Goal: Transaction & Acquisition: Purchase product/service

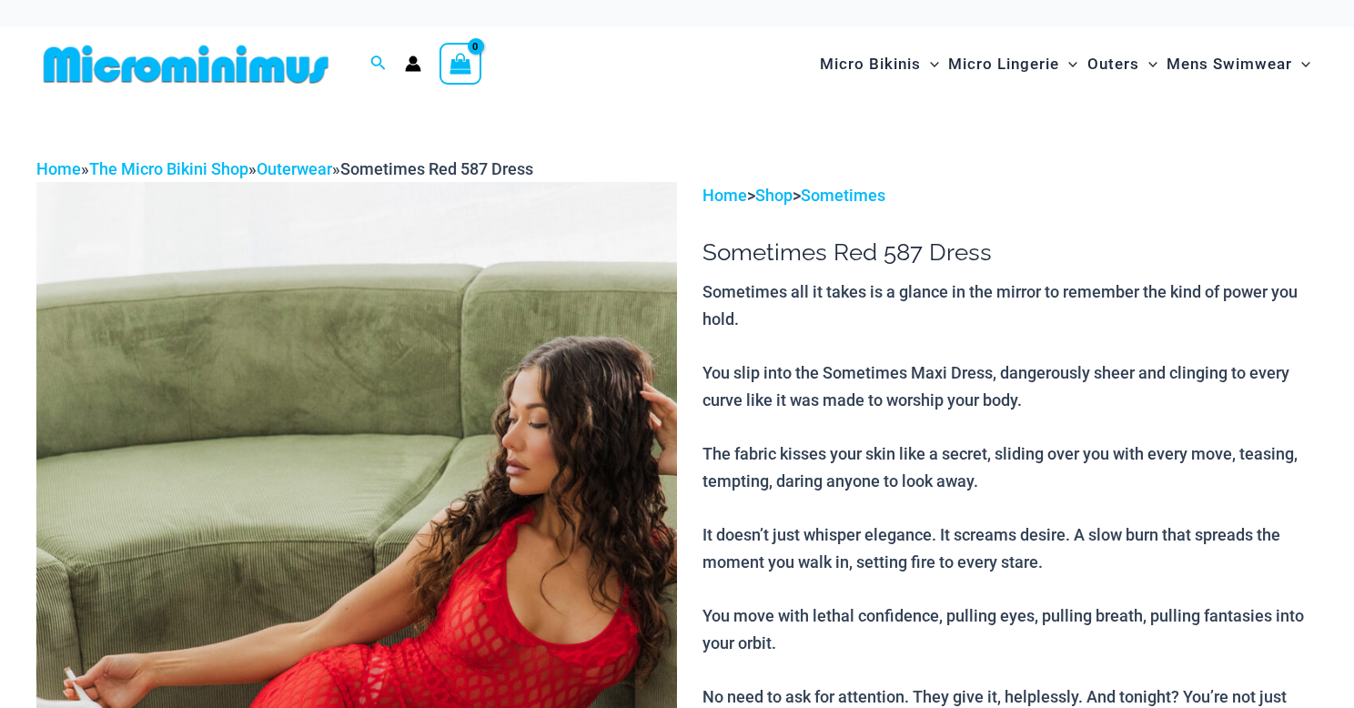
scroll to position [129, 0]
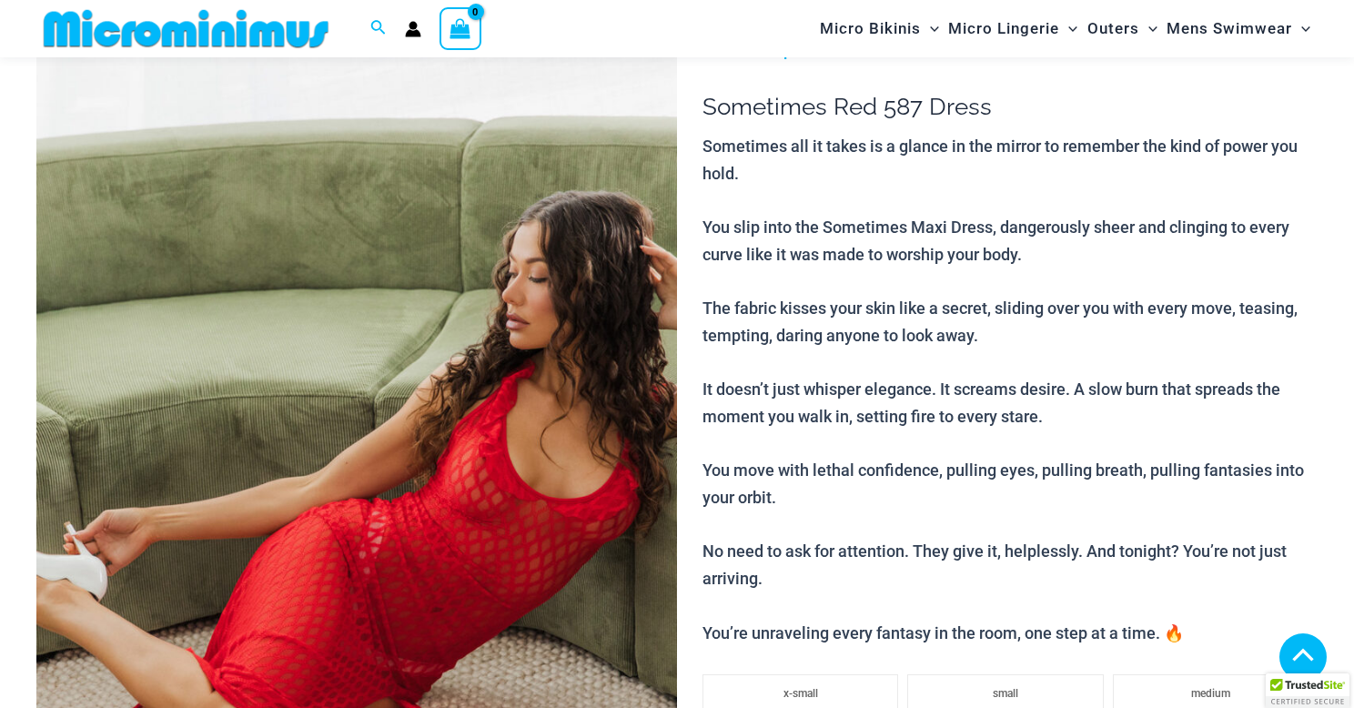
scroll to position [526, 0]
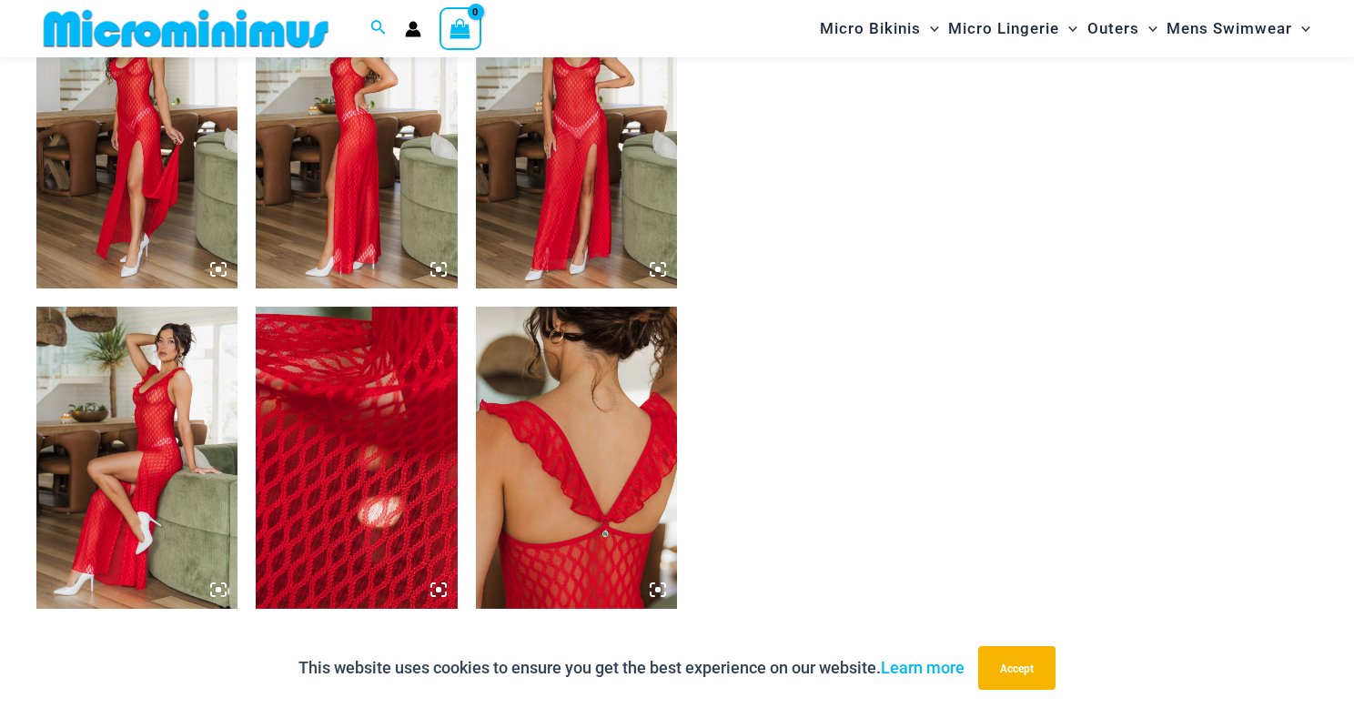
scroll to position [1463, 0]
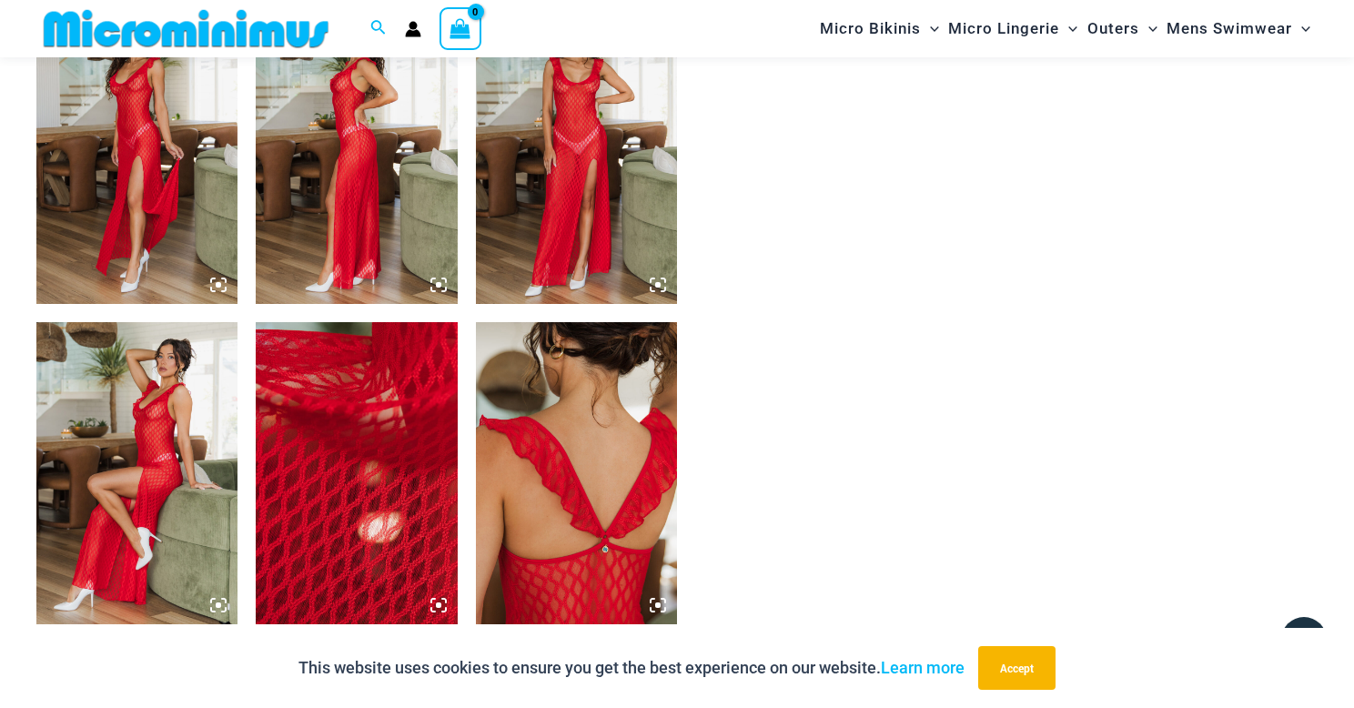
click at [651, 284] on icon at bounding box center [658, 285] width 16 height 16
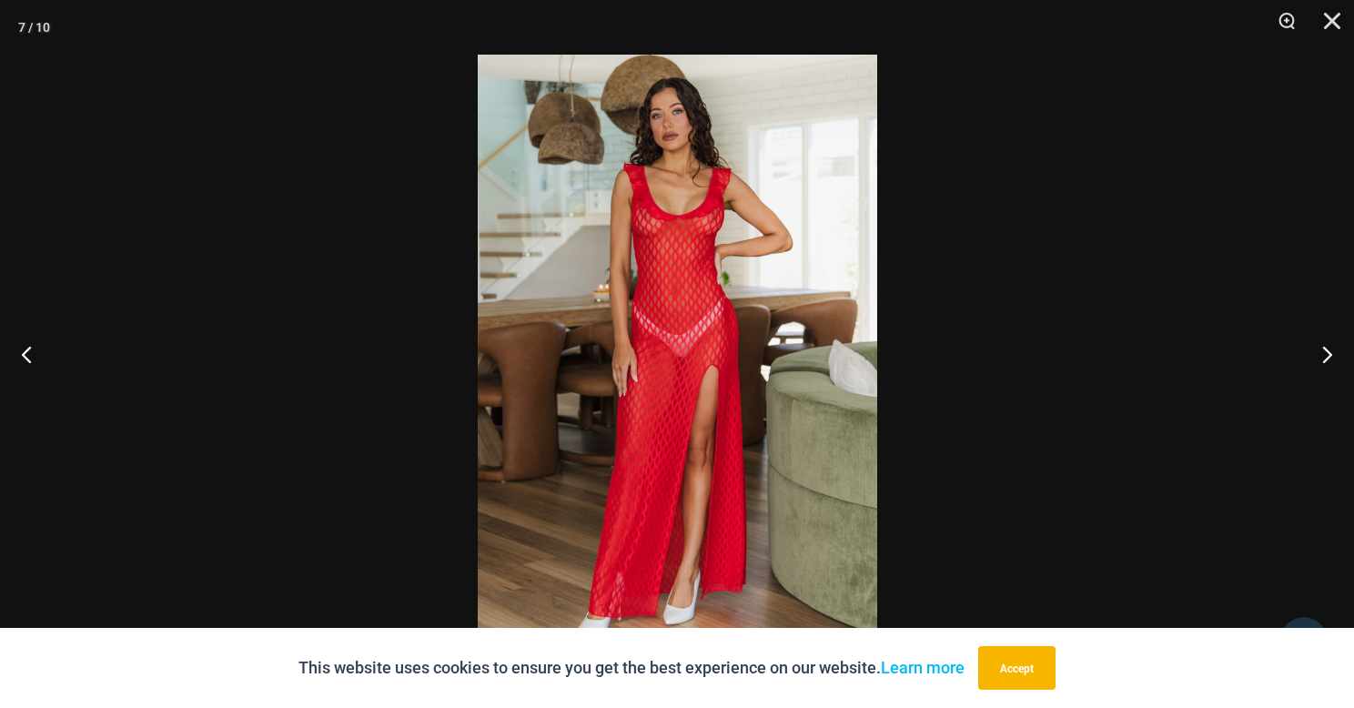
click at [698, 205] on img at bounding box center [677, 354] width 399 height 599
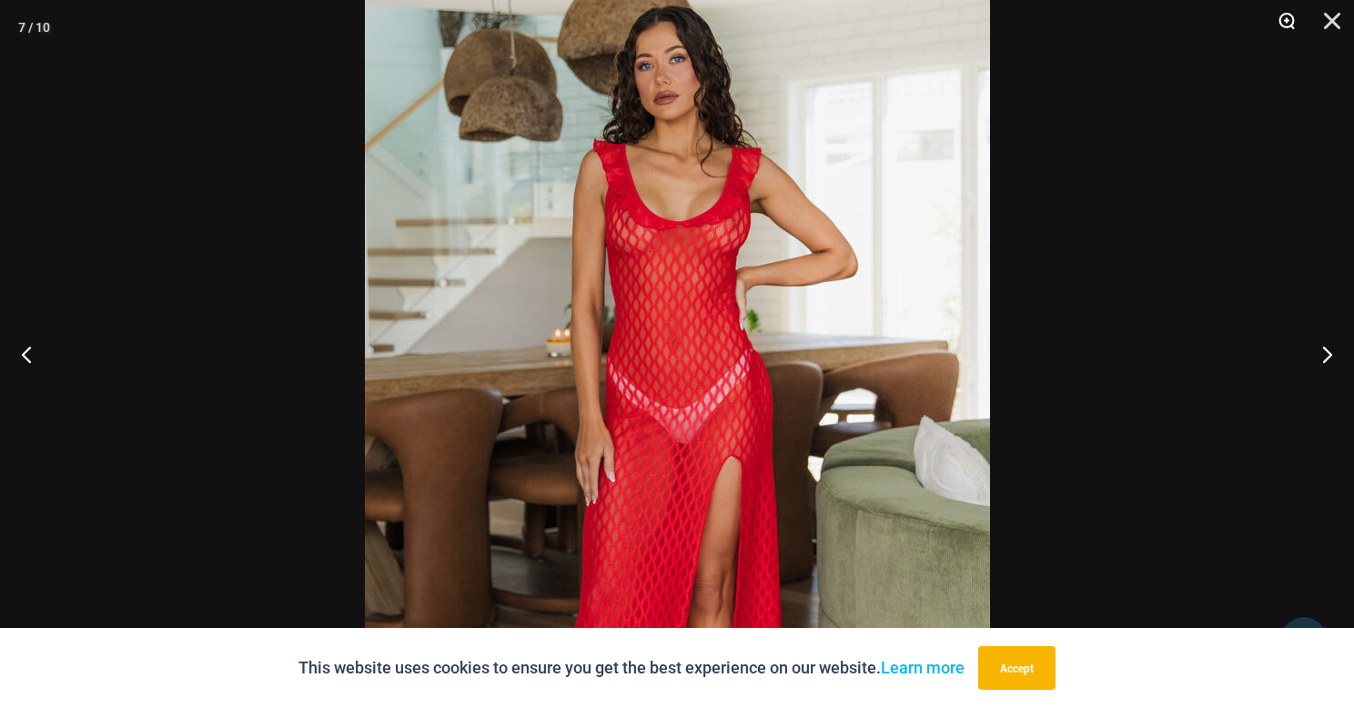
click at [1286, 20] on button "Zoom" at bounding box center [1280, 27] width 45 height 55
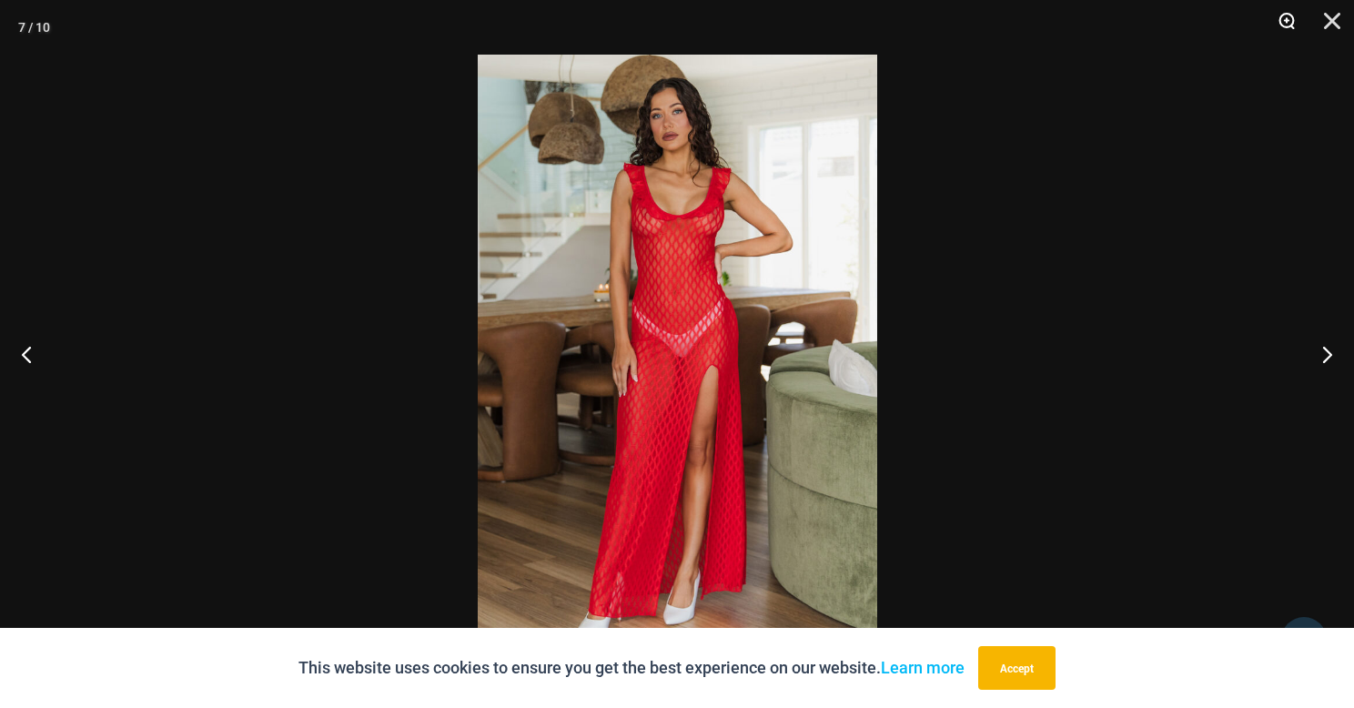
click at [1286, 20] on button "Zoom" at bounding box center [1280, 27] width 45 height 55
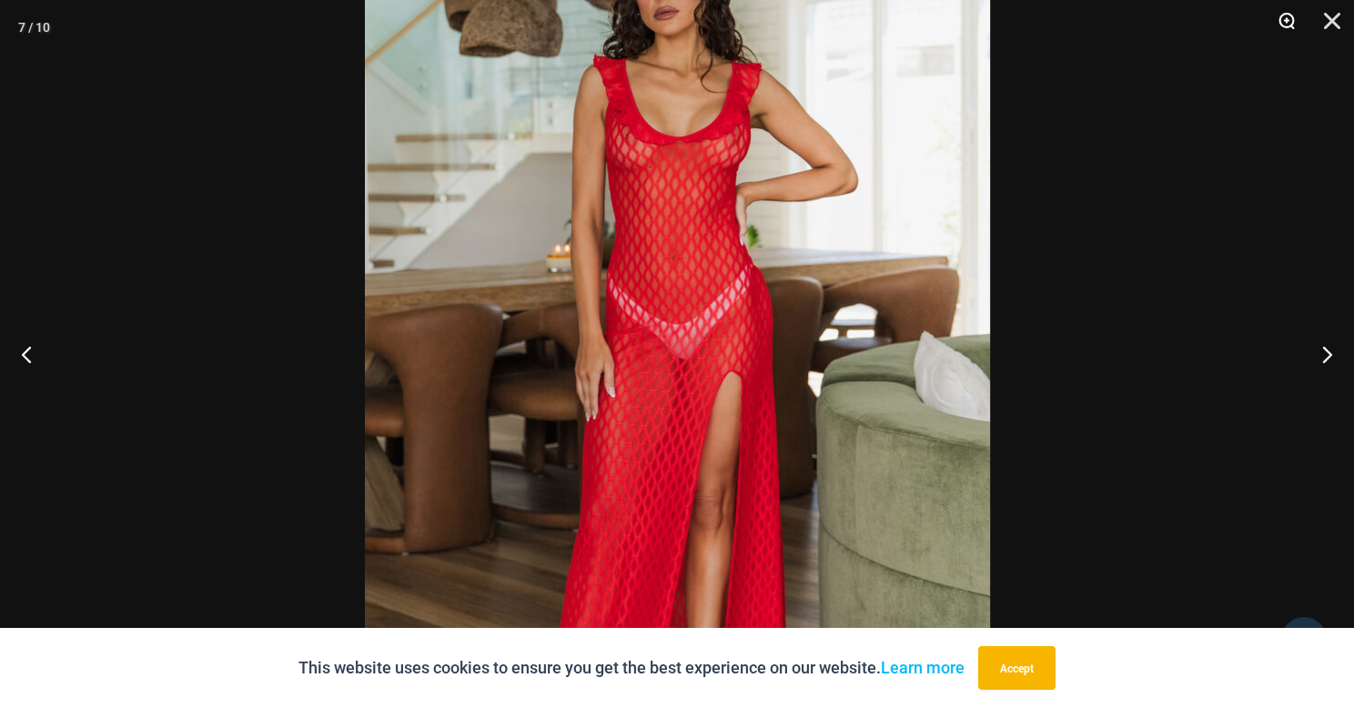
click at [1286, 20] on button "Zoom" at bounding box center [1280, 27] width 45 height 55
